Goal: Find specific page/section: Find specific page/section

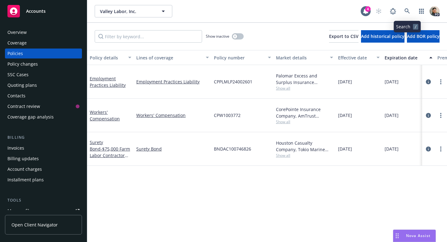
click at [409, 11] on icon at bounding box center [408, 11] width 6 height 6
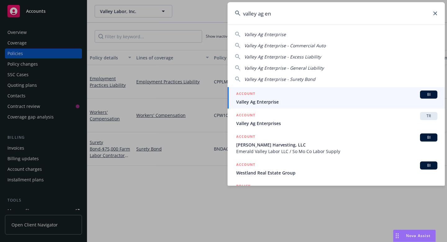
type input "valley ag en"
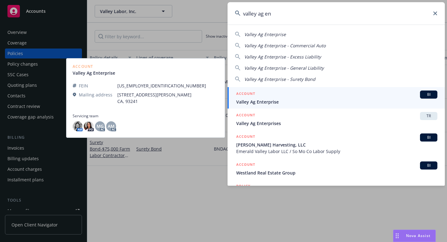
click at [298, 103] on span "Valley Ag Enterprise" at bounding box center [336, 101] width 201 height 7
